Goal: Navigation & Orientation: Find specific page/section

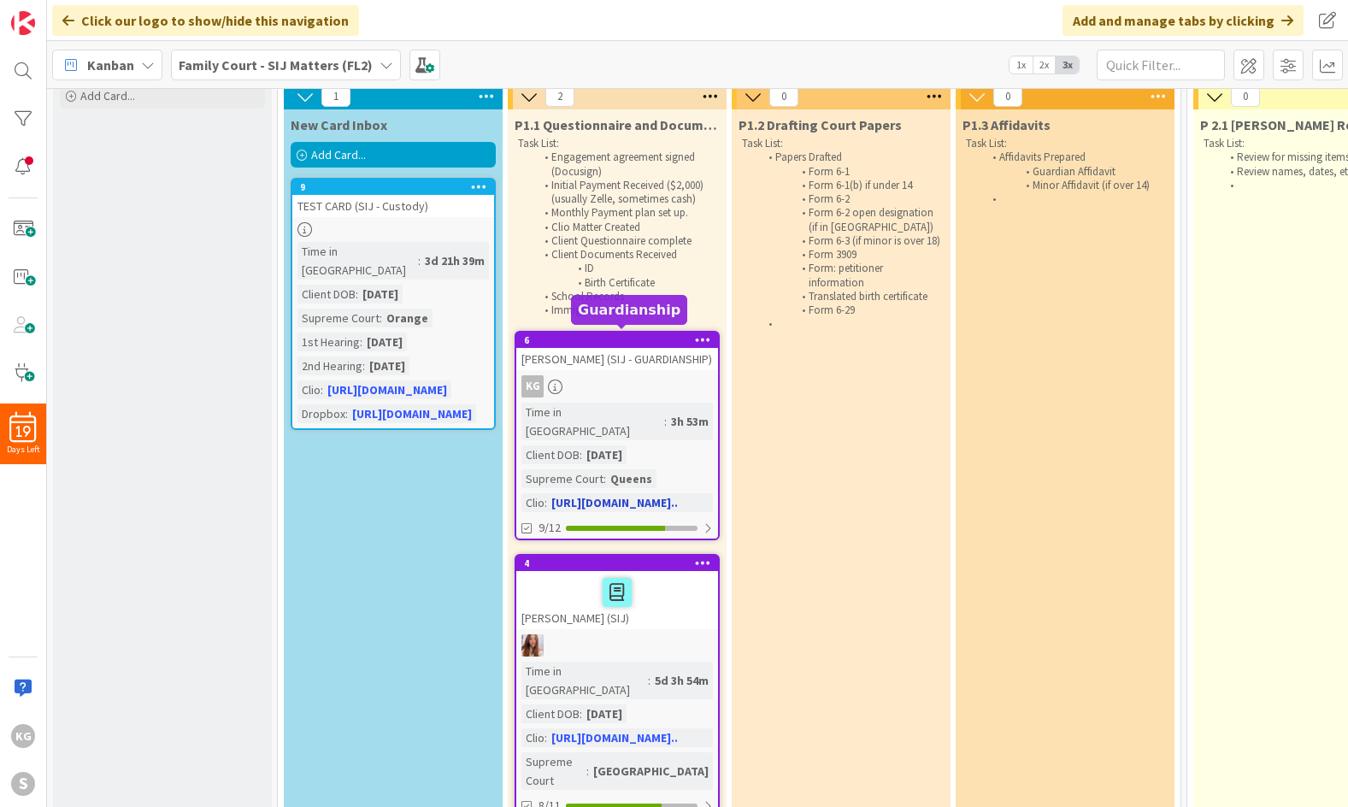
scroll to position [67, 0]
click at [599, 393] on div "KG" at bounding box center [617, 387] width 202 height 22
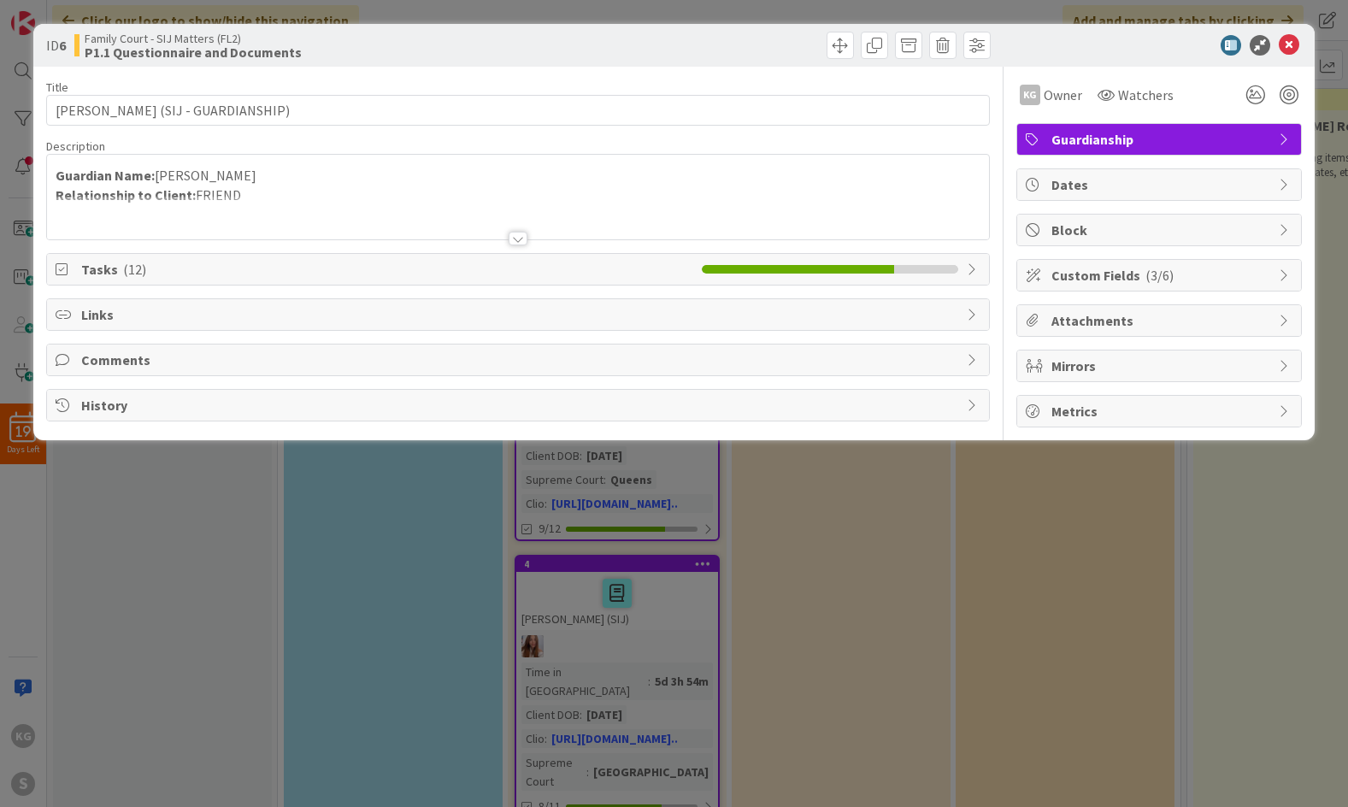
click at [479, 272] on span "Tasks ( 12 )" at bounding box center [386, 269] width 611 height 21
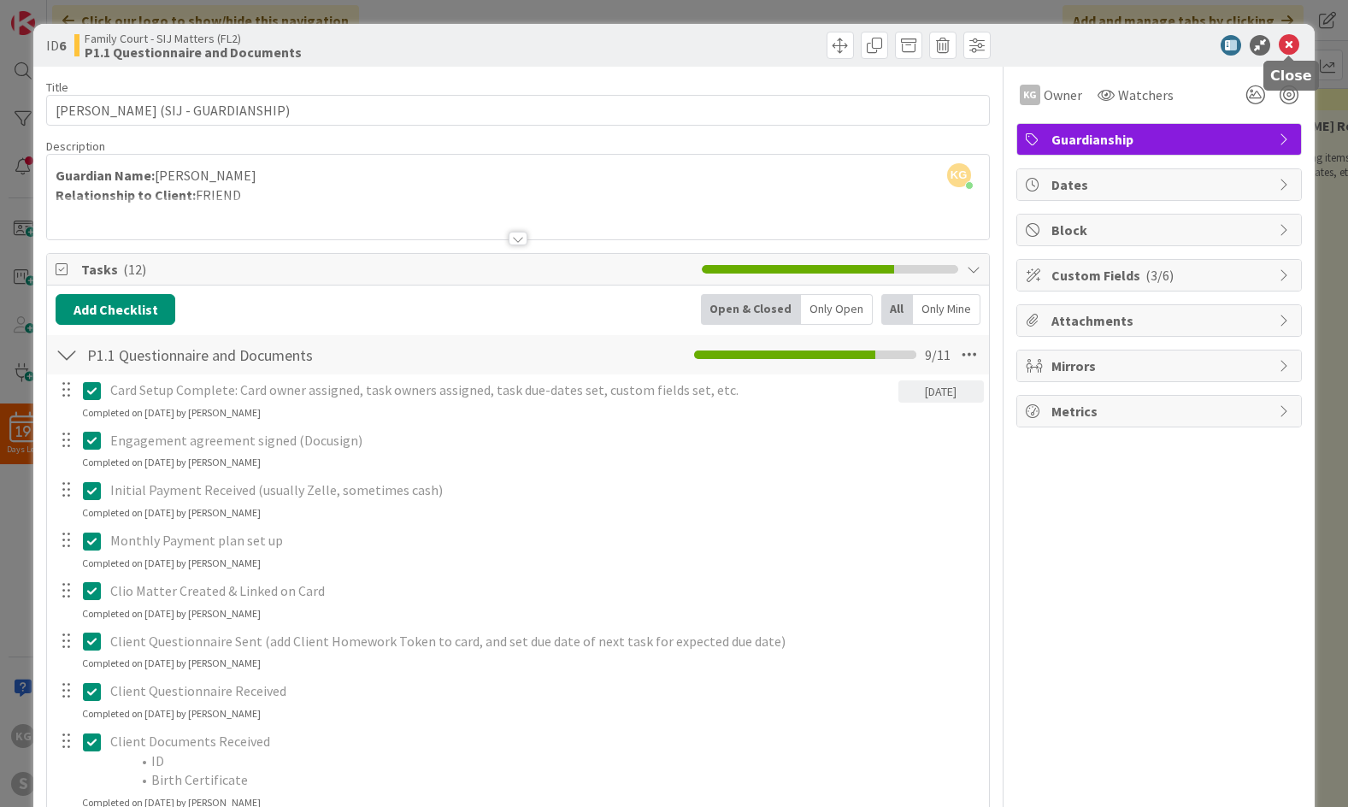
click at [1292, 39] on icon at bounding box center [1289, 45] width 21 height 21
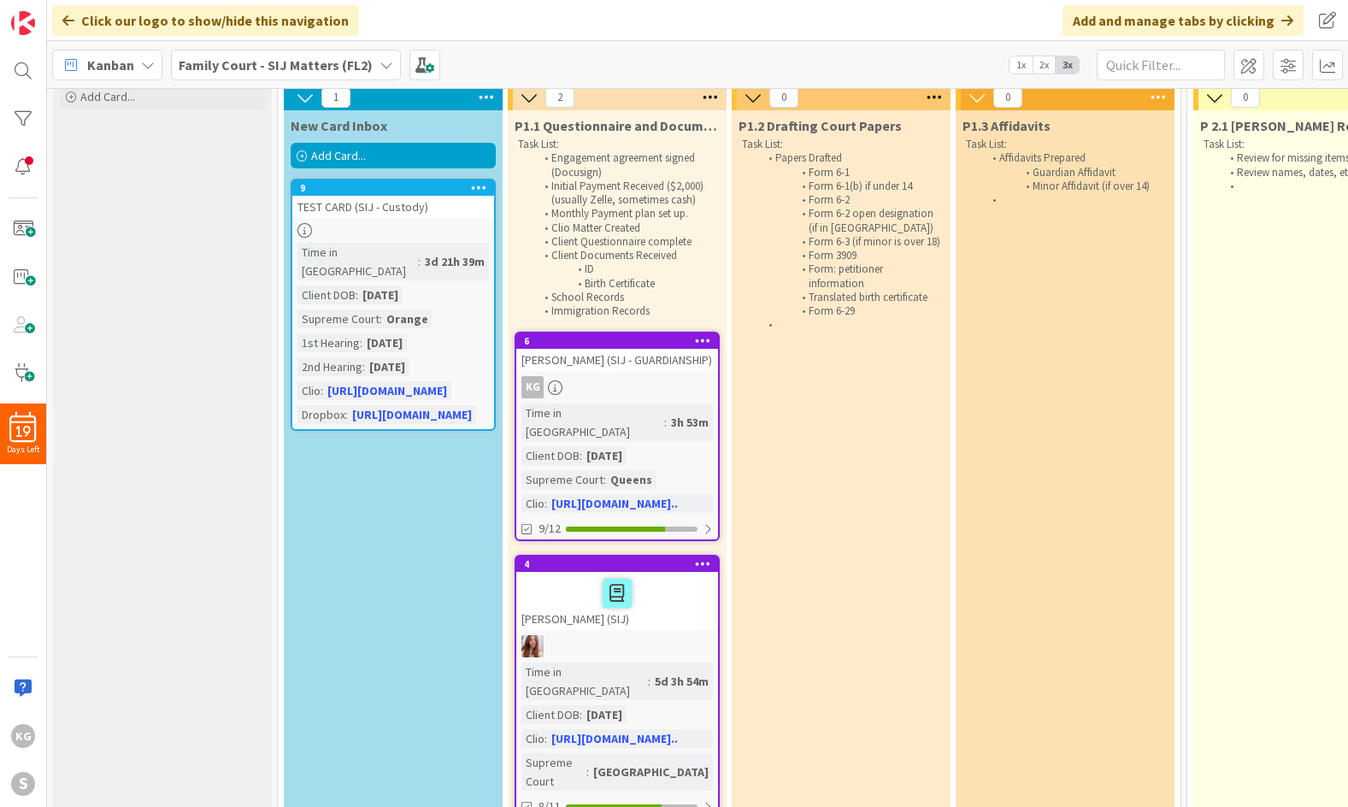
click at [615, 62] on div "Kanban Family Court - SIJ Matters (FL2) 1x 2x 3x" at bounding box center [697, 64] width 1301 height 47
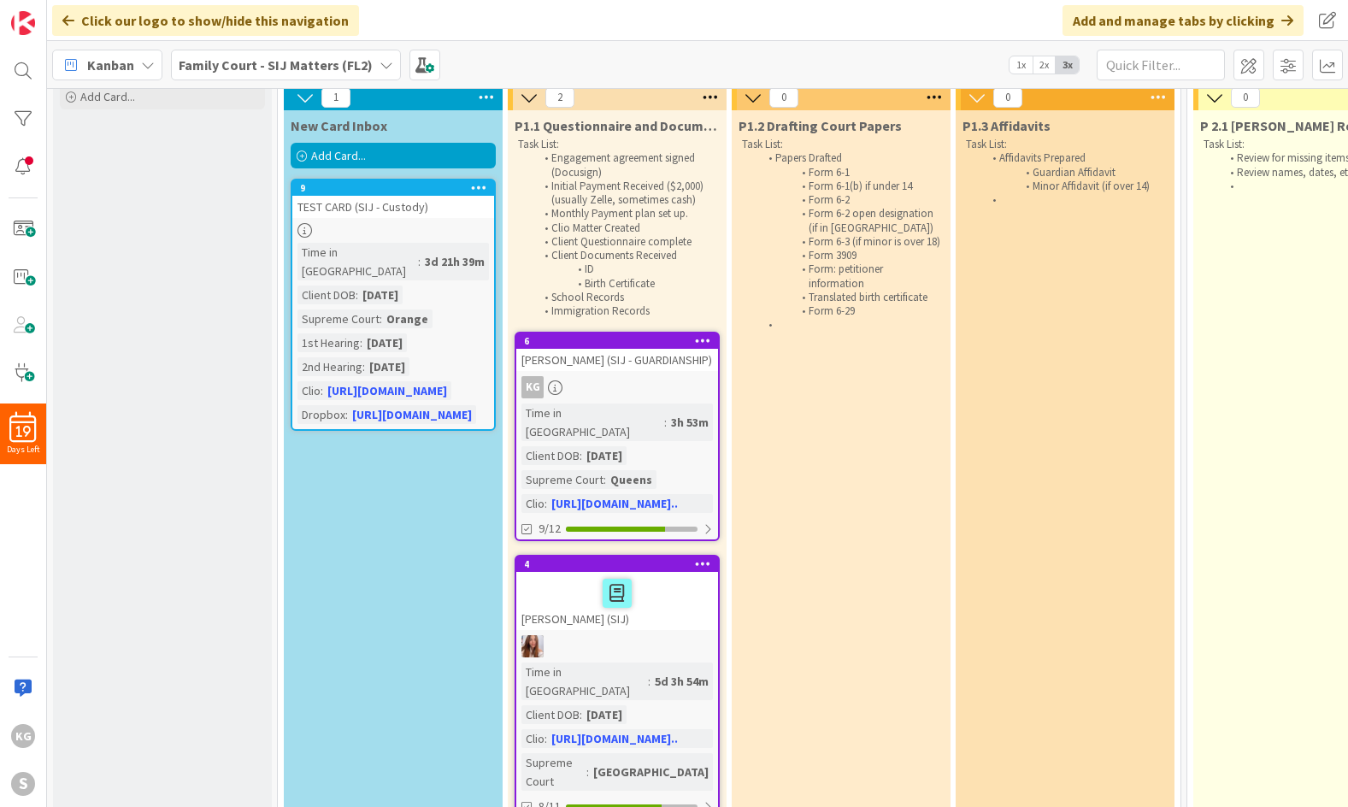
click at [615, 62] on div "Kanban Family Court - SIJ Matters (FL2) 1x 2x 3x" at bounding box center [697, 64] width 1301 height 47
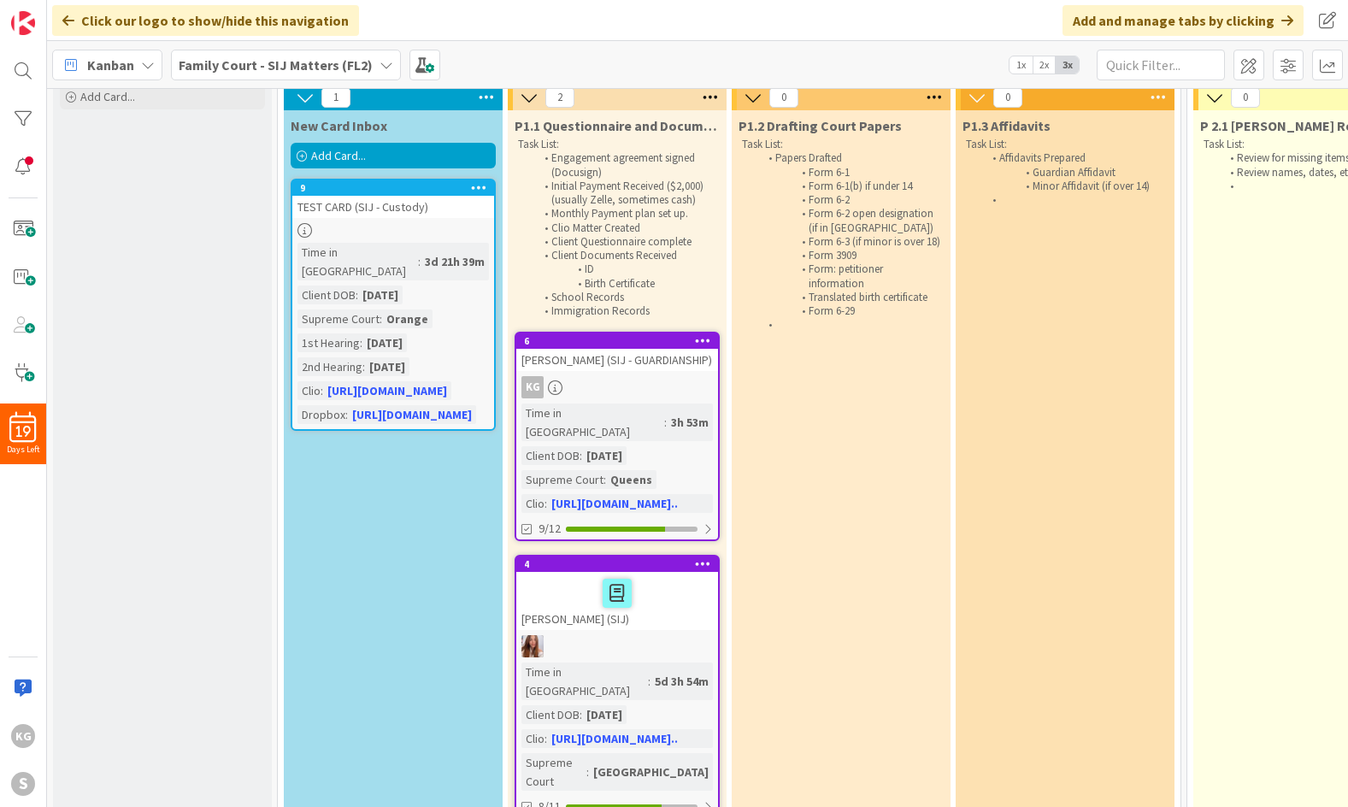
click at [615, 62] on div "Kanban Family Court - SIJ Matters (FL2) 1x 2x 3x" at bounding box center [697, 64] width 1301 height 47
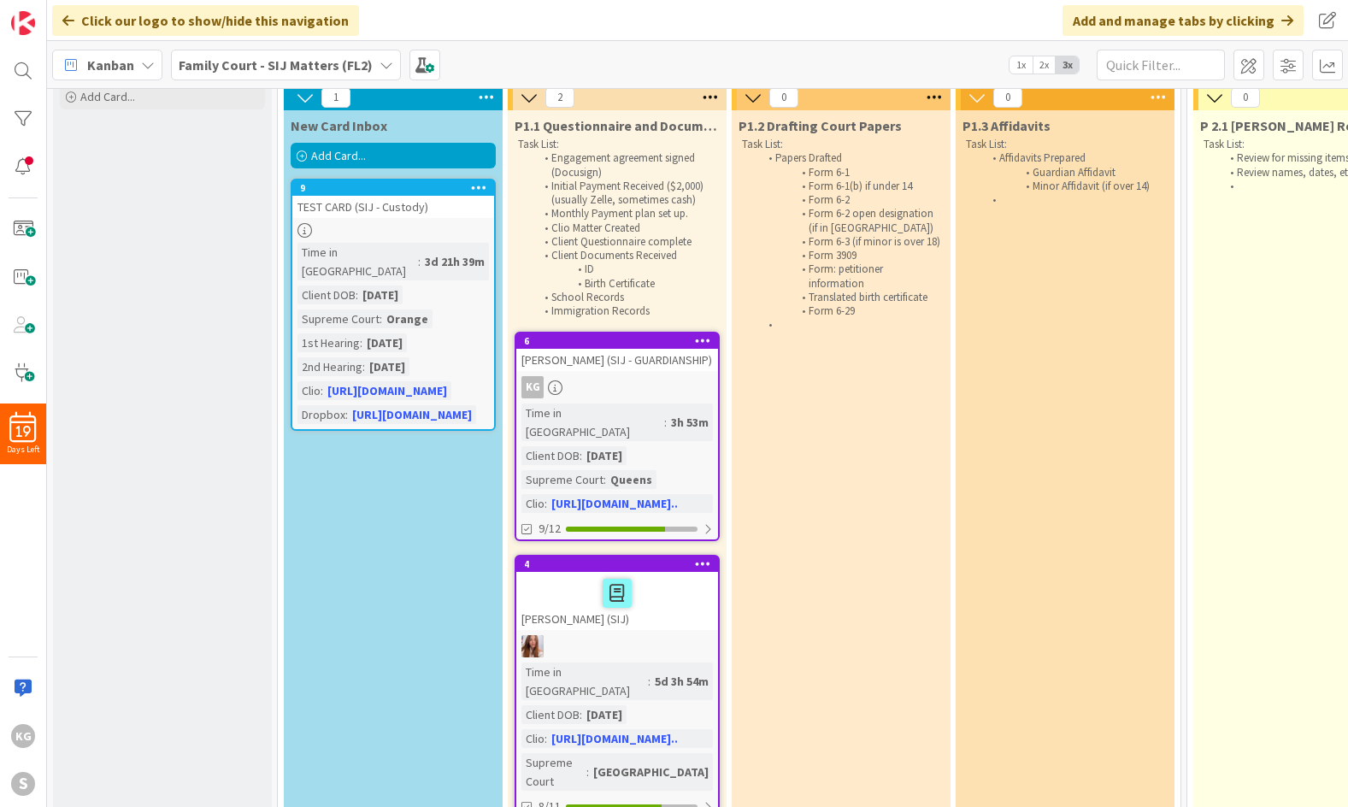
click at [615, 62] on div "Kanban Family Court - SIJ Matters (FL2) 1x 2x 3x" at bounding box center [697, 64] width 1301 height 47
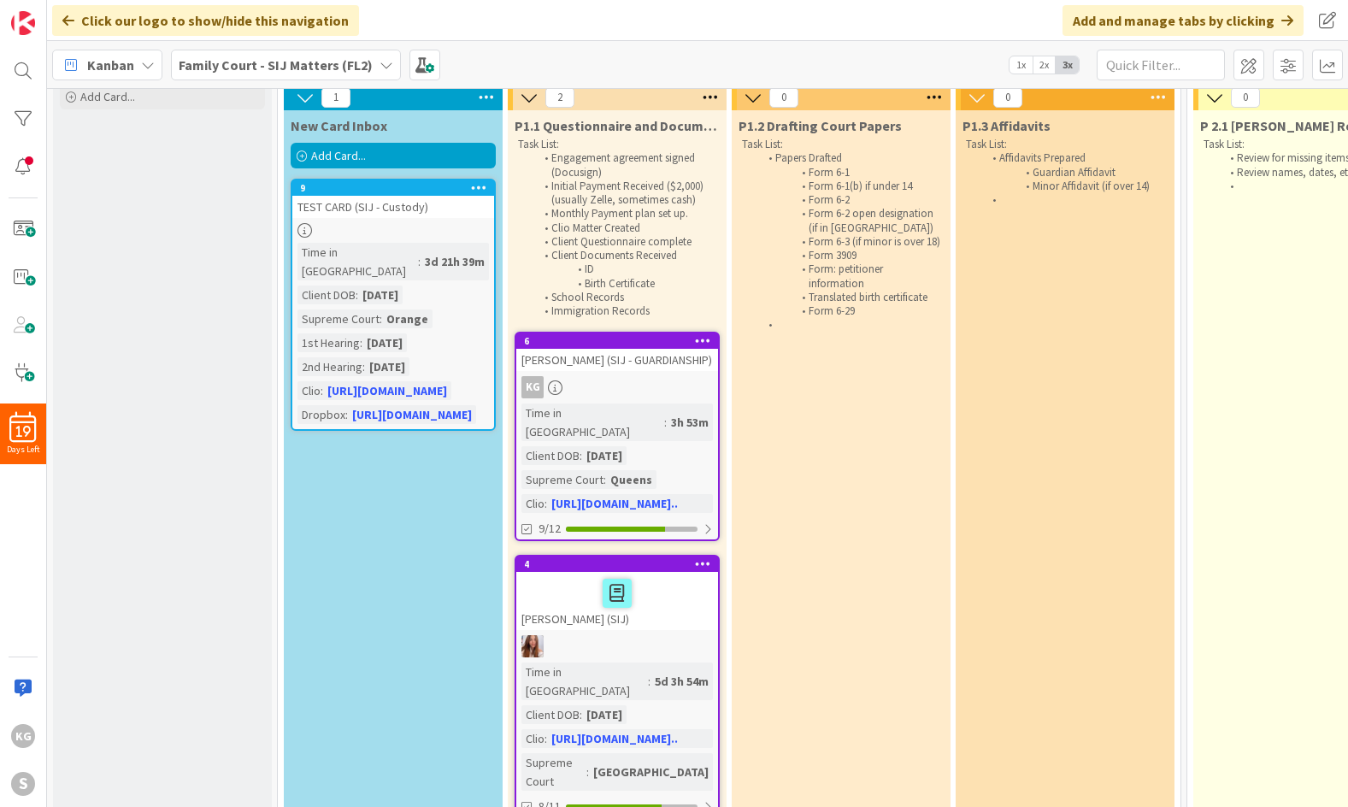
click at [615, 62] on div "Kanban Family Court - SIJ Matters (FL2) 1x 2x 3x" at bounding box center [697, 64] width 1301 height 47
click at [637, 359] on div "[PERSON_NAME] (SIJ - GUARDIANSHIP)" at bounding box center [617, 360] width 202 height 22
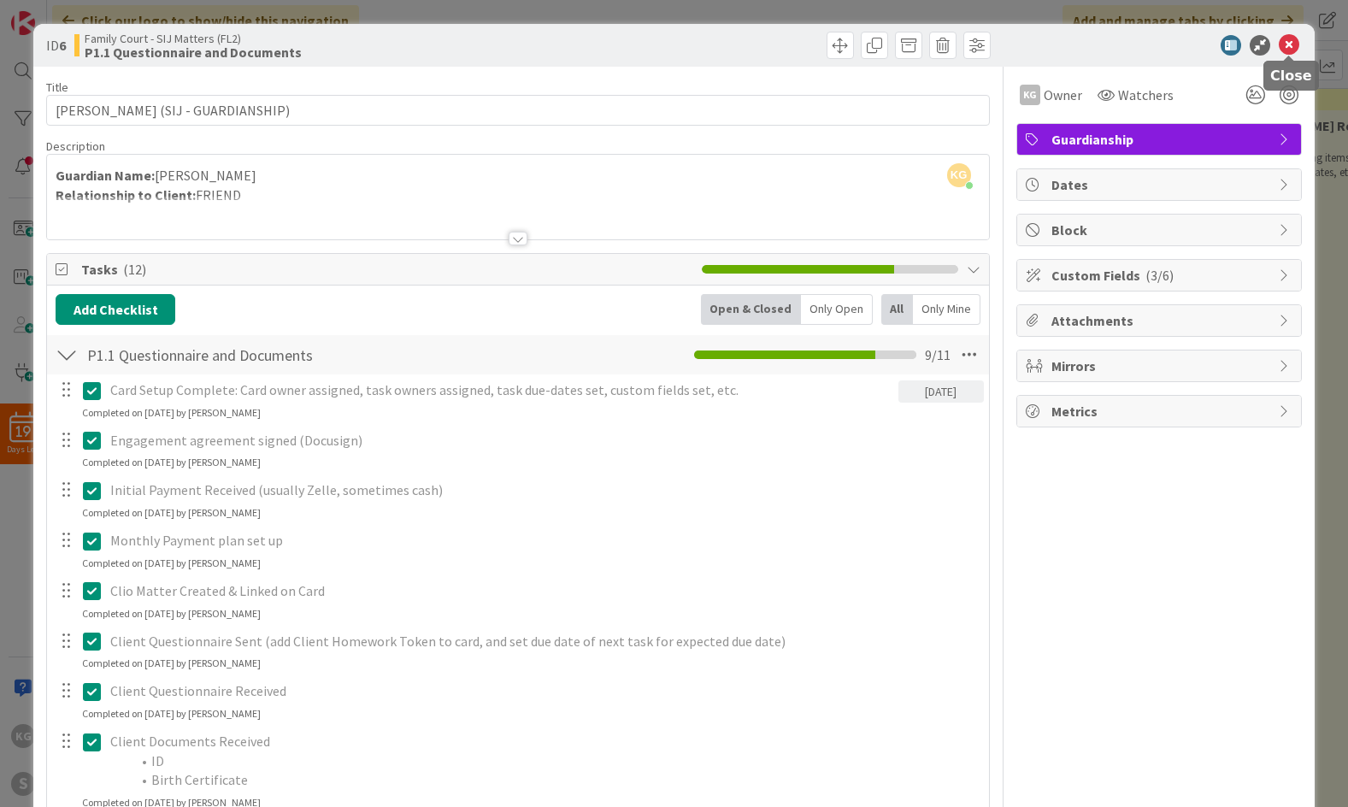
click at [1289, 42] on icon at bounding box center [1289, 45] width 21 height 21
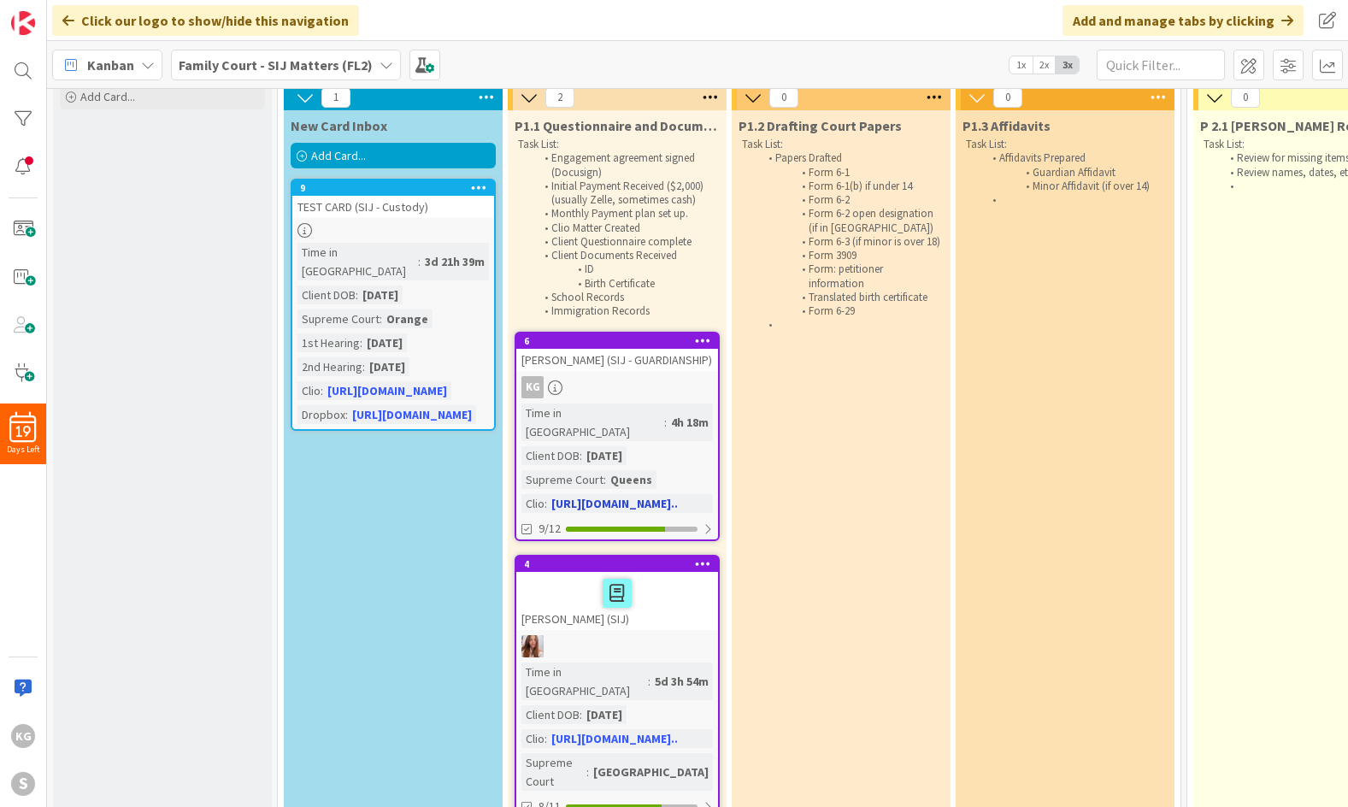
click at [617, 363] on div "[PERSON_NAME] (SIJ - GUARDIANSHIP)" at bounding box center [617, 360] width 202 height 22
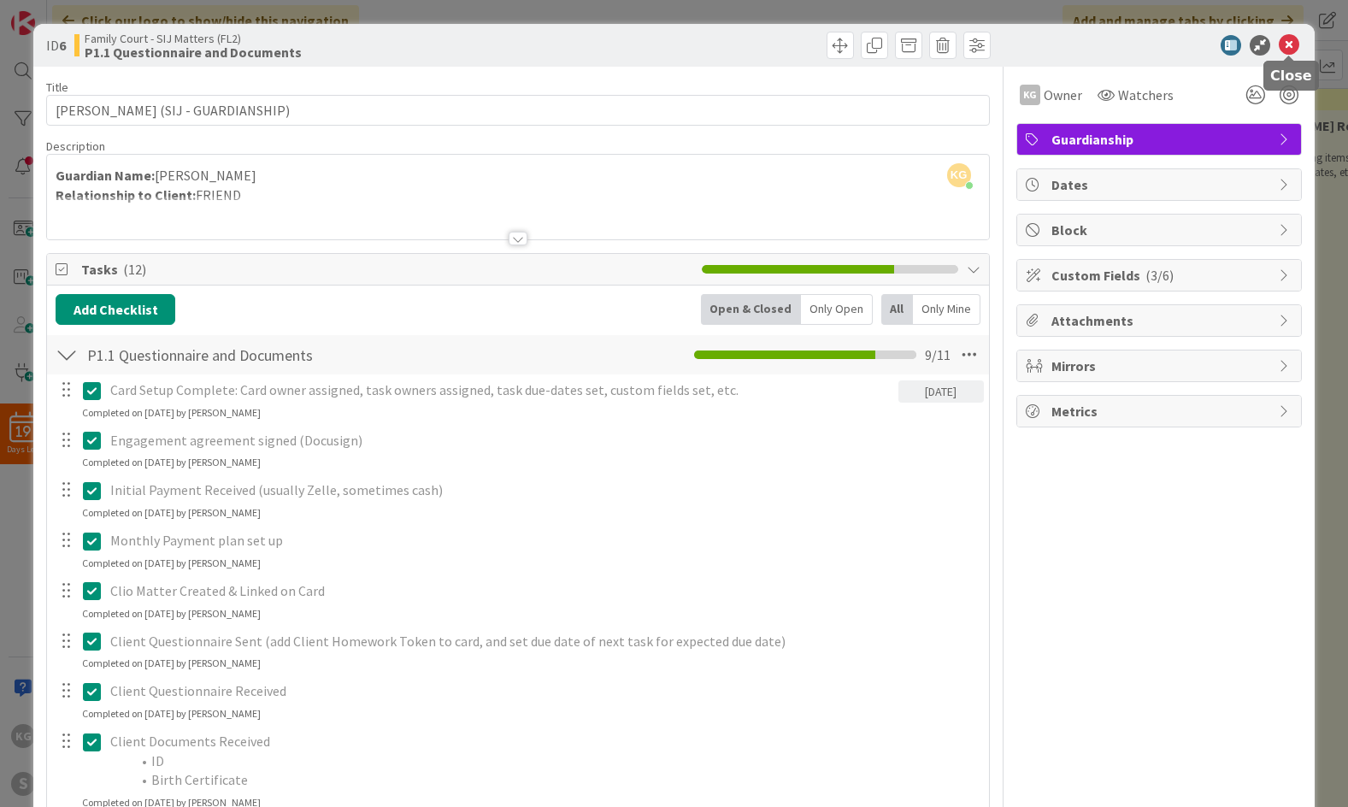
click at [1291, 44] on icon at bounding box center [1289, 45] width 21 height 21
